Goal: Information Seeking & Learning: Find contact information

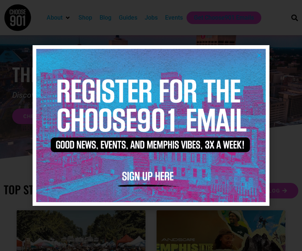
click at [258, 52] on img at bounding box center [150, 125] width 229 height 153
click at [260, 53] on icon "Close" at bounding box center [259, 56] width 6 height 6
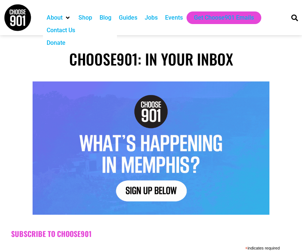
click at [71, 15] on div "About" at bounding box center [67, 17] width 7 height 7
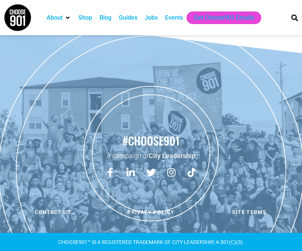
scroll to position [395, 0]
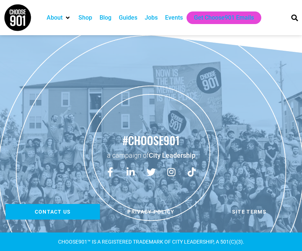
click at [59, 213] on span "Contact us" at bounding box center [53, 211] width 36 height 5
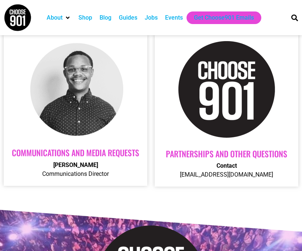
scroll to position [294, 0]
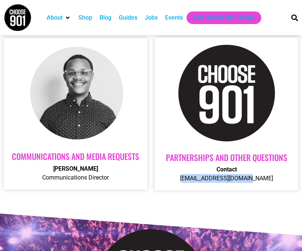
drag, startPoint x: 192, startPoint y: 182, endPoint x: 256, endPoint y: 187, distance: 64.5
click at [256, 187] on div "Partnerships AND OTHER QUESTIONS Contact [EMAIL_ADDRESS][DOMAIN_NAME]" at bounding box center [226, 113] width 143 height 153
copy p "[EMAIL_ADDRESS][DOMAIN_NAME]"
click at [251, 194] on div "Partnerships AND OTHER QUESTIONS Contact [EMAIL_ADDRESS][DOMAIN_NAME]" at bounding box center [226, 114] width 151 height 160
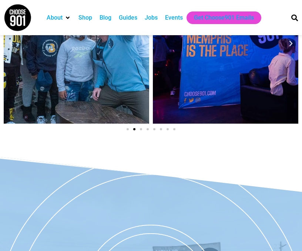
scroll to position [858, 0]
